Goal: Information Seeking & Learning: Learn about a topic

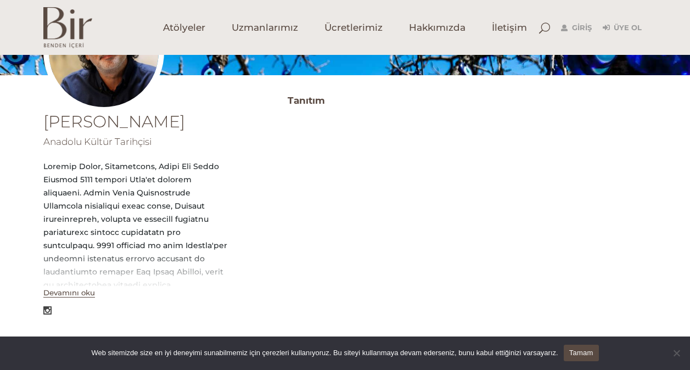
scroll to position [274, 0]
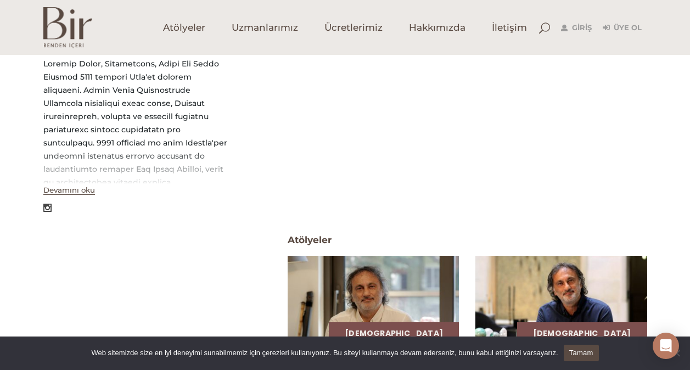
click at [579, 348] on link "Tamam" at bounding box center [581, 353] width 35 height 16
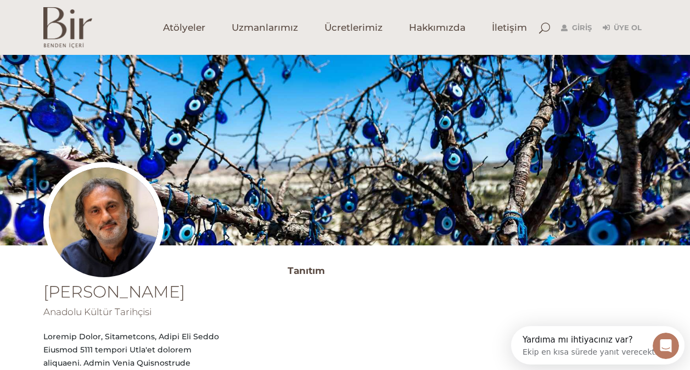
scroll to position [271, 0]
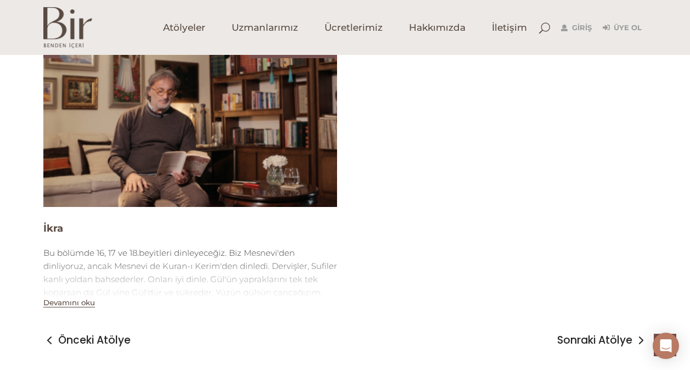
scroll to position [2460, 0]
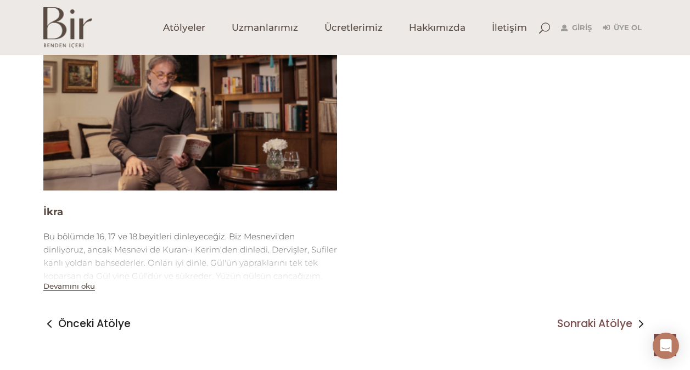
click at [590, 317] on span "Sonraki Atölye" at bounding box center [594, 323] width 75 height 13
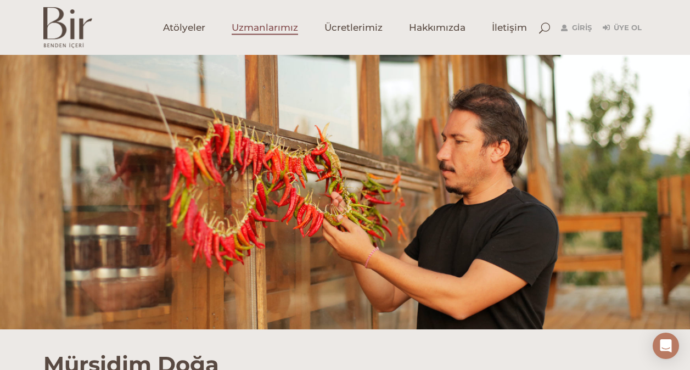
click at [257, 30] on span "Uzmanlarımız" at bounding box center [265, 27] width 66 height 13
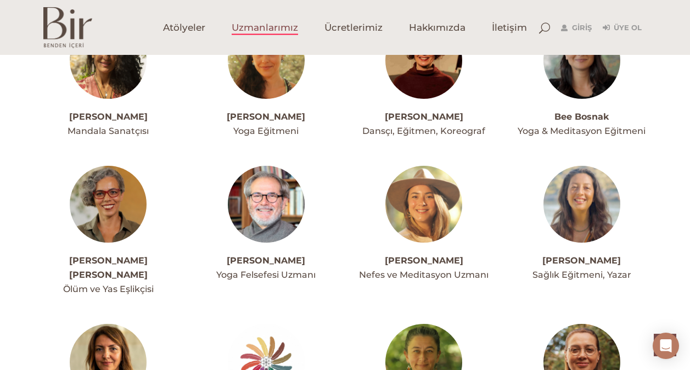
scroll to position [549, 0]
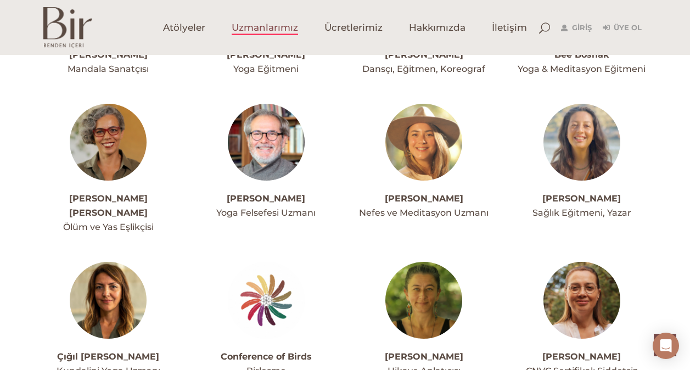
click at [108, 198] on link "[PERSON_NAME] [PERSON_NAME]" at bounding box center [108, 205] width 78 height 25
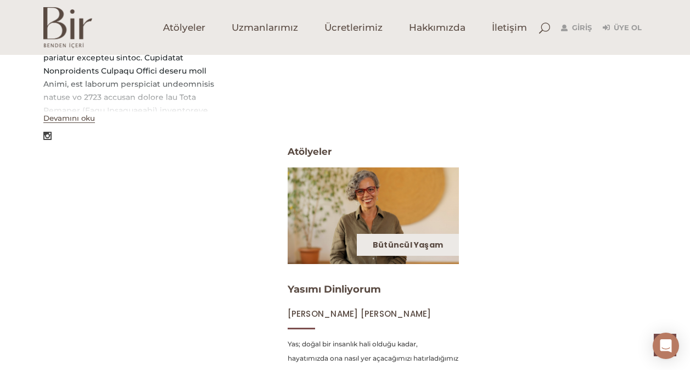
scroll to position [271, 0]
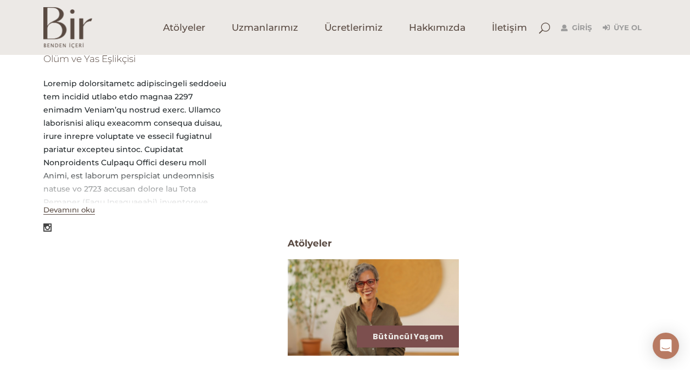
click at [70, 205] on button "Devamını oku" at bounding box center [69, 209] width 52 height 9
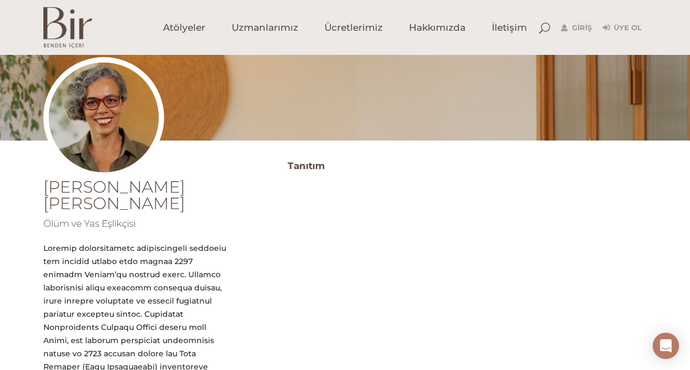
scroll to position [0, 0]
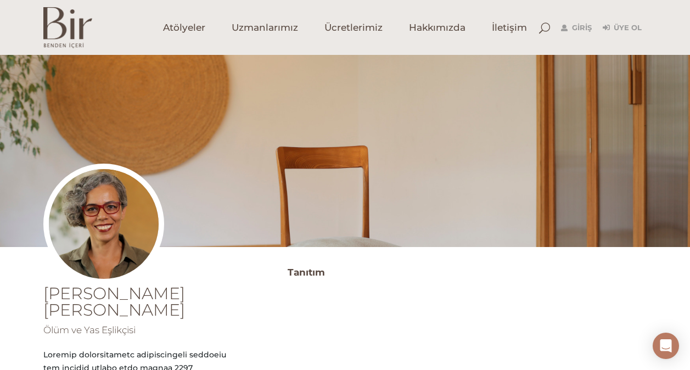
drag, startPoint x: 206, startPoint y: 293, endPoint x: 51, endPoint y: 307, distance: 155.9
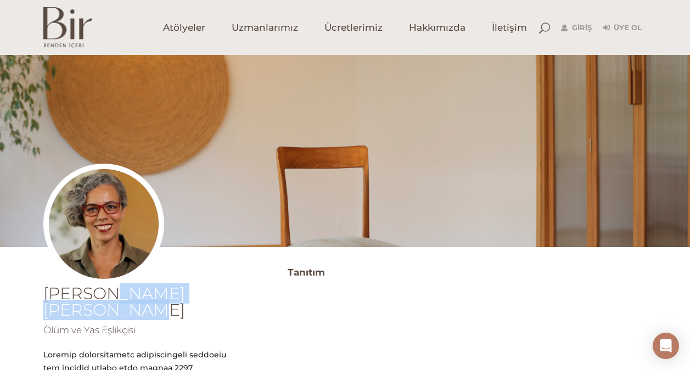
drag, startPoint x: 51, startPoint y: 307, endPoint x: 222, endPoint y: 291, distance: 172.0
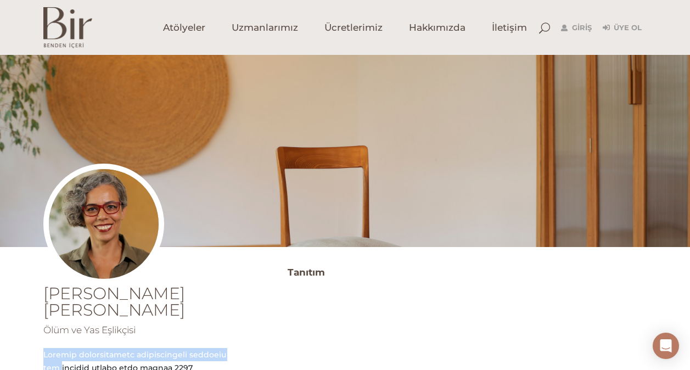
drag, startPoint x: 222, startPoint y: 291, endPoint x: 216, endPoint y: 319, distance: 29.3
